Goal: Download file/media

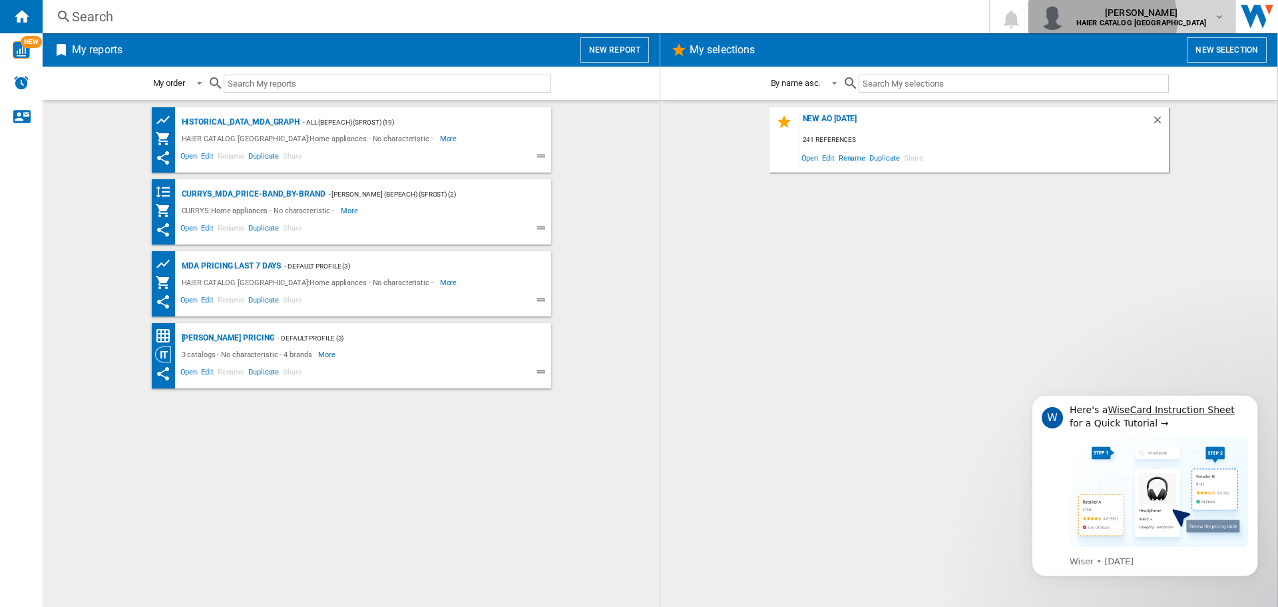
click at [1146, 21] on b "HAIER CATALOG [GEOGRAPHIC_DATA]" at bounding box center [1142, 23] width 130 height 9
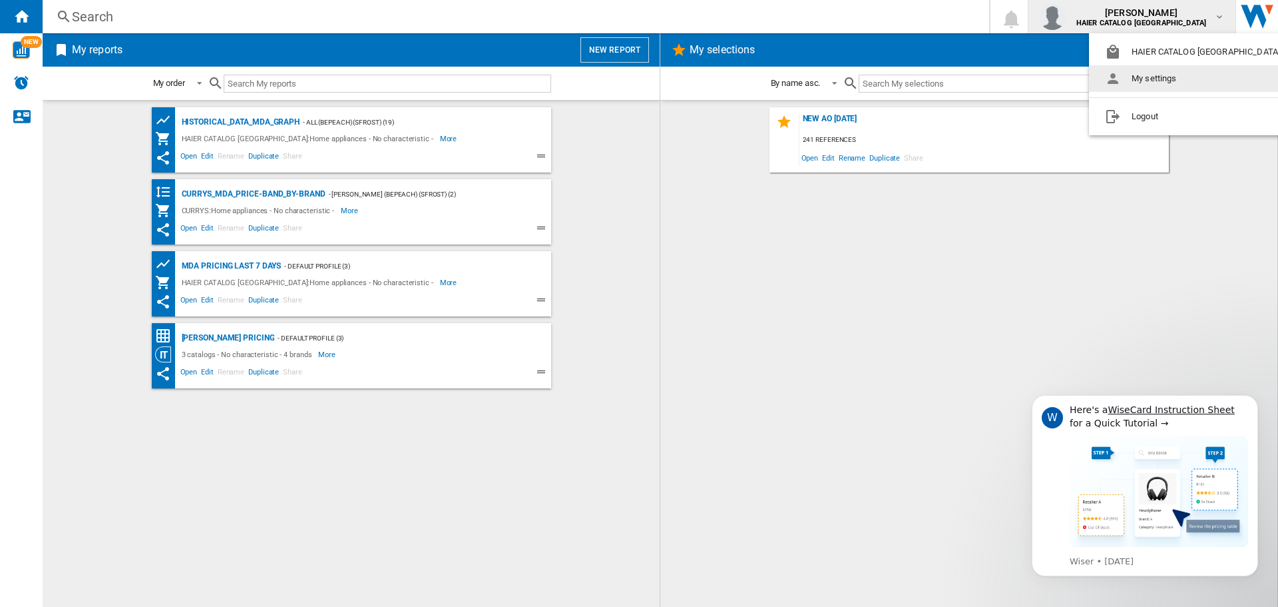
click at [862, 282] on md-backdrop at bounding box center [639, 303] width 1278 height 607
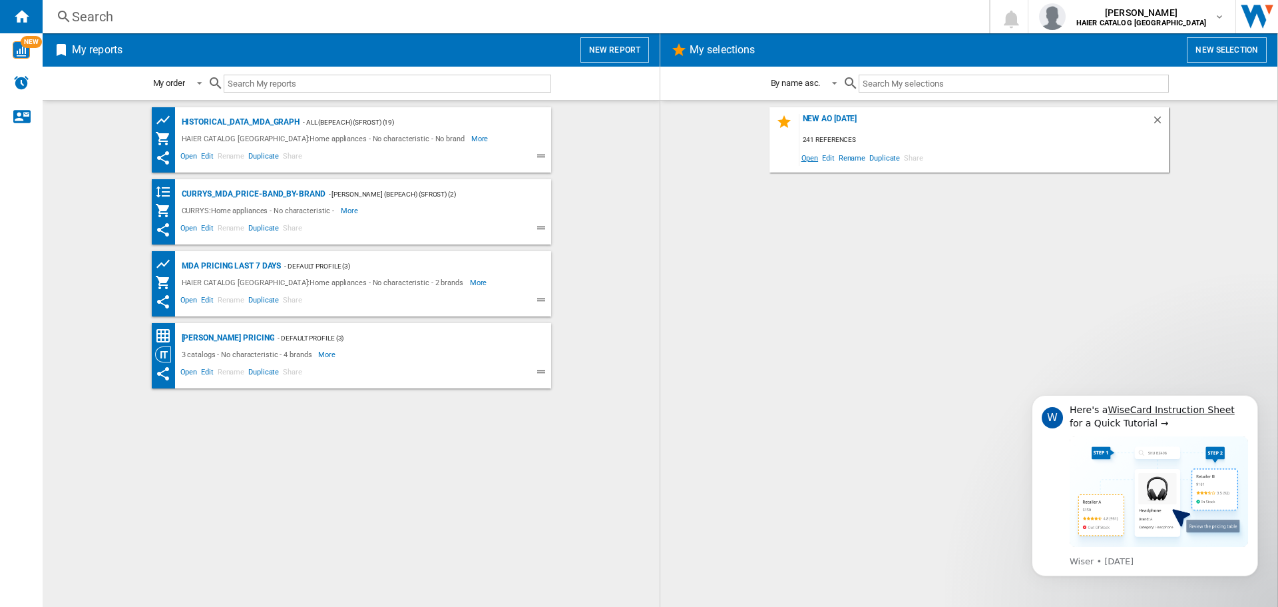
click at [816, 158] on span "Open" at bounding box center [810, 157] width 21 height 18
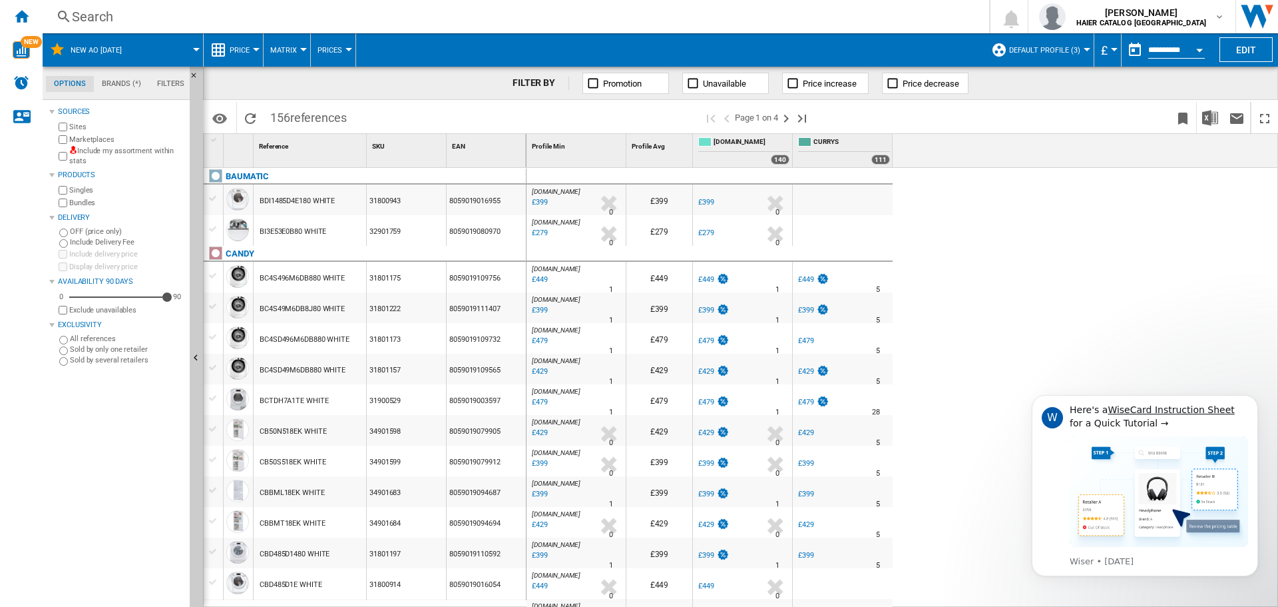
click at [1196, 51] on button "Open calendar" at bounding box center [1200, 48] width 24 height 24
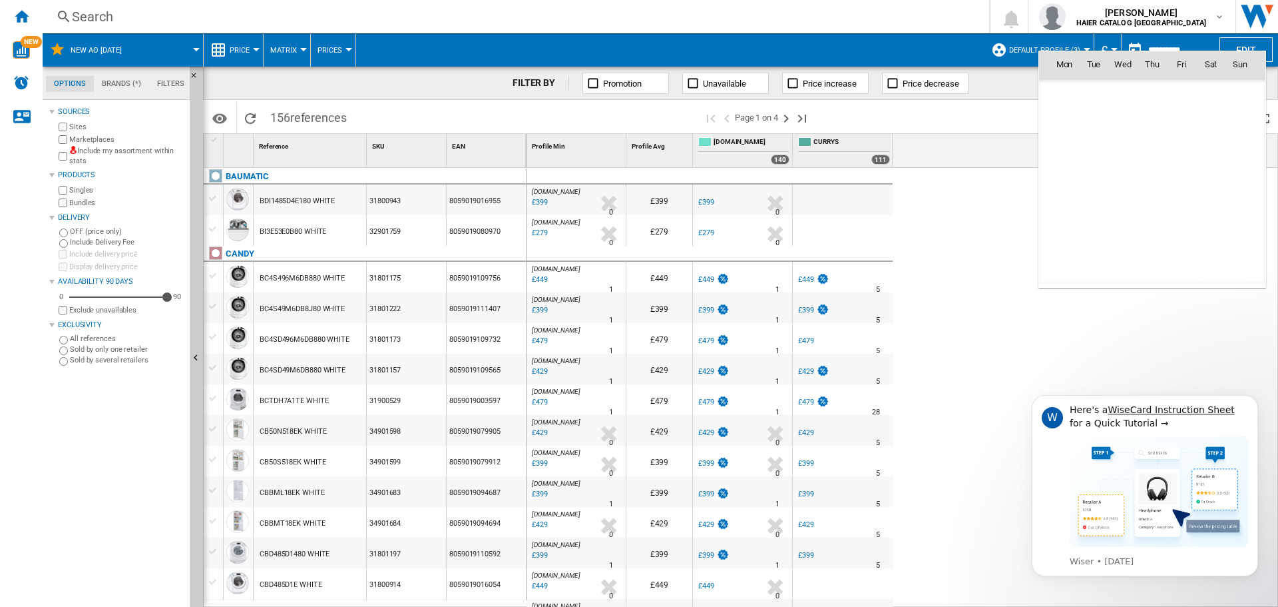
scroll to position [6352, 0]
click at [1150, 153] on span "9" at bounding box center [1152, 151] width 27 height 27
type input "**********"
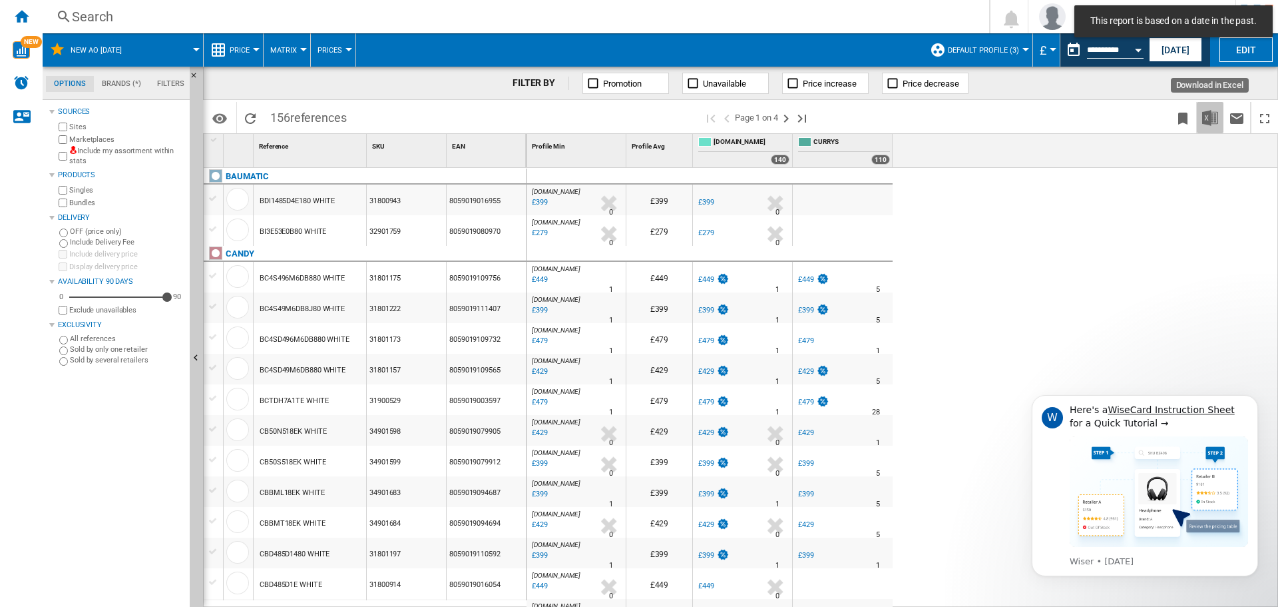
click at [1213, 123] on img "Download in Excel" at bounding box center [1210, 118] width 16 height 16
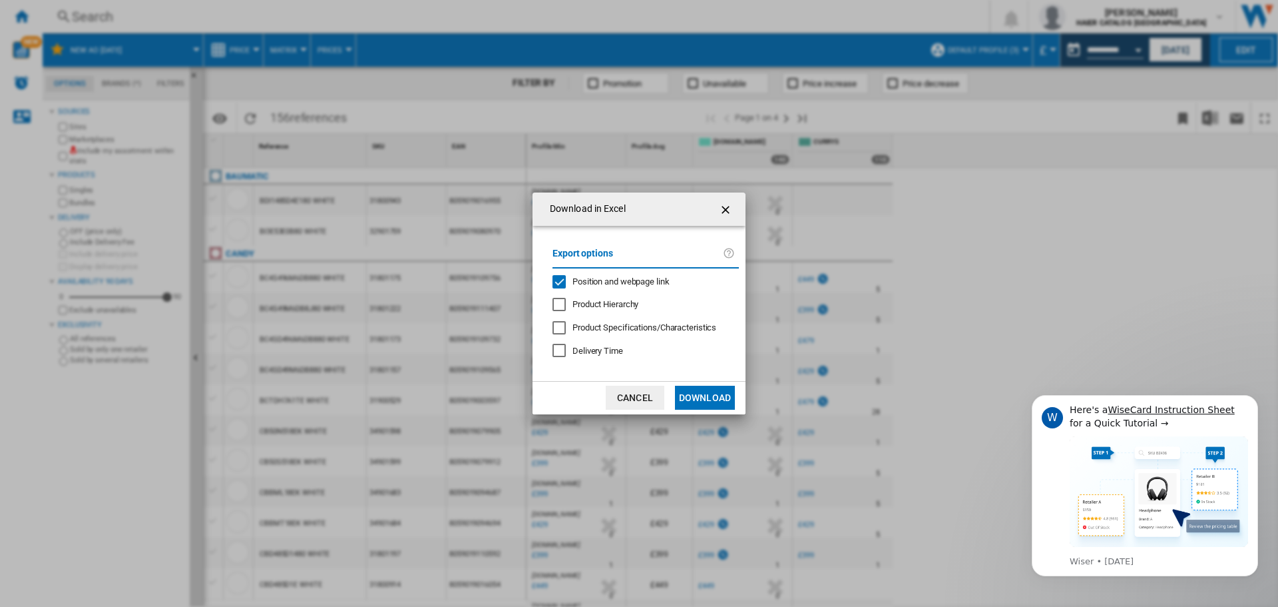
click at [708, 402] on button "Download" at bounding box center [705, 397] width 60 height 24
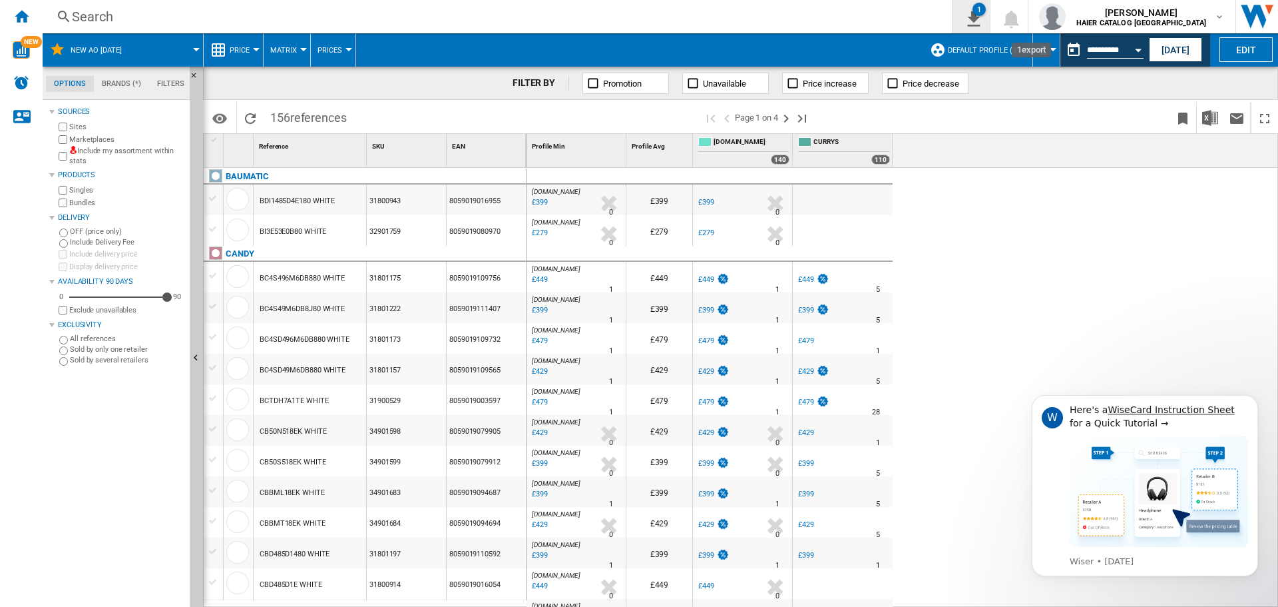
click at [979, 18] on ng-md-icon "1\a export" at bounding box center [971, 17] width 16 height 17
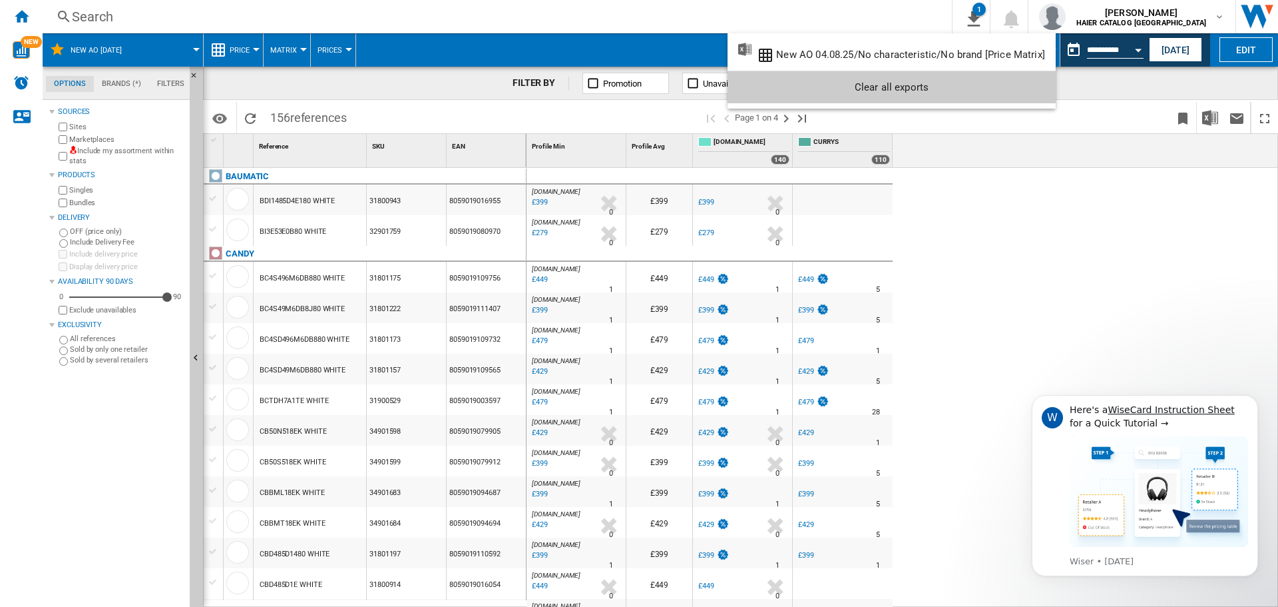
click at [1033, 25] on md-backdrop at bounding box center [639, 303] width 1278 height 607
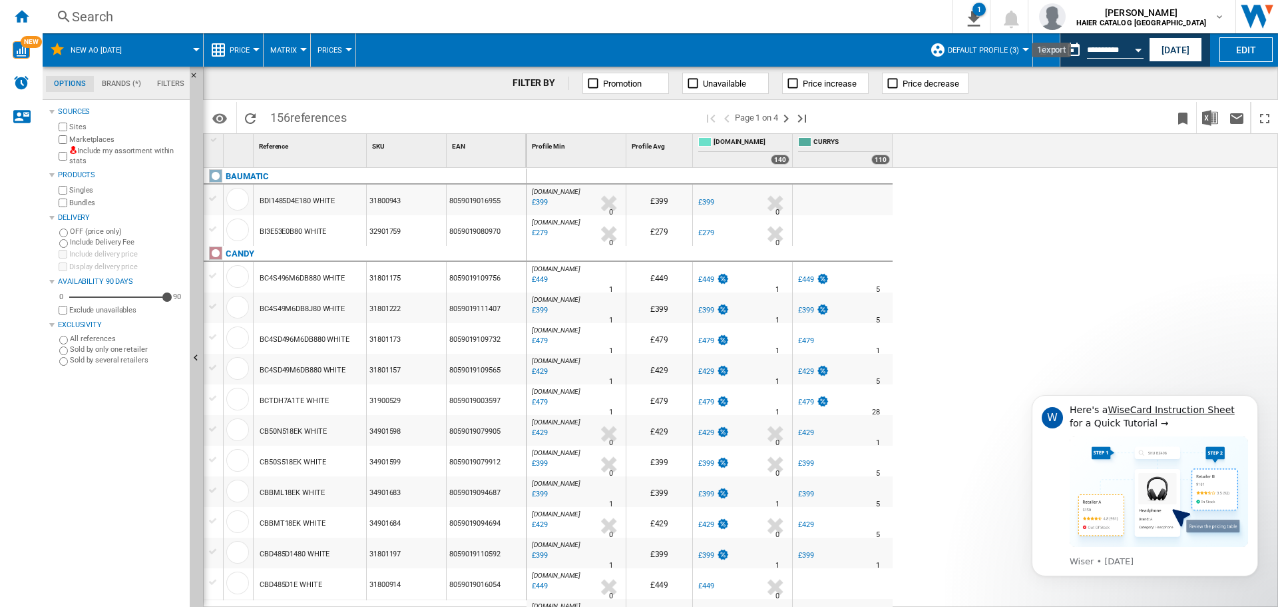
click at [979, 25] on ng-md-icon "1\a export" at bounding box center [971, 17] width 16 height 17
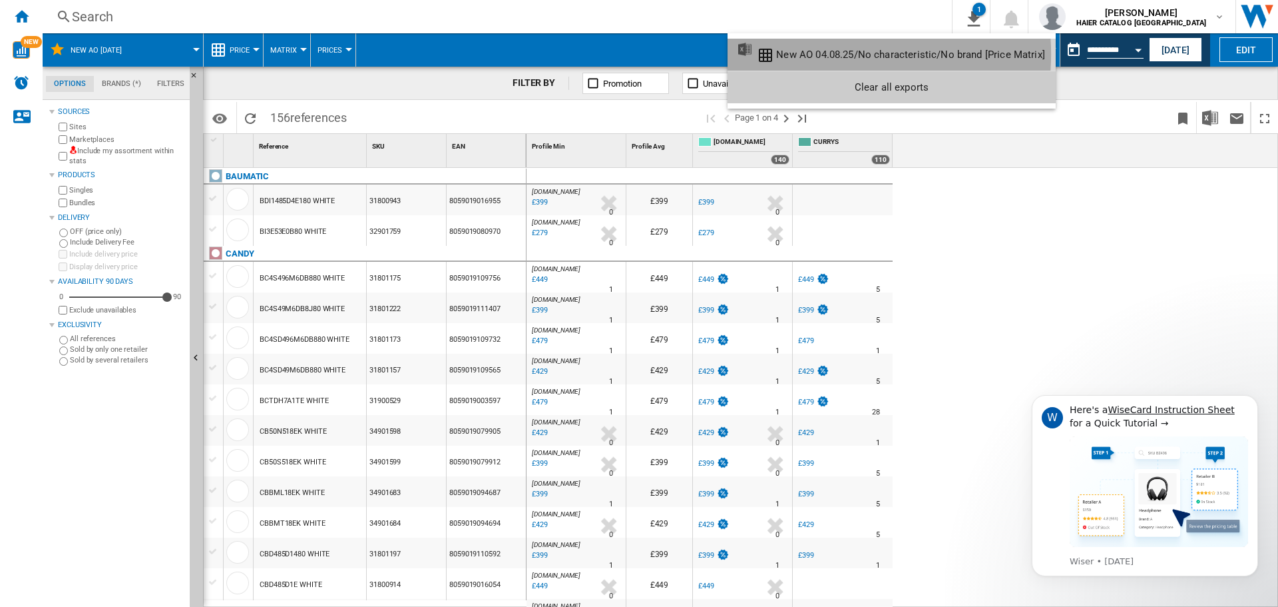
click at [804, 54] on div "New AO 04.08.25/No characteristic/No brand [Price Matrix]" at bounding box center [910, 55] width 269 height 12
